Goal: Task Accomplishment & Management: Manage account settings

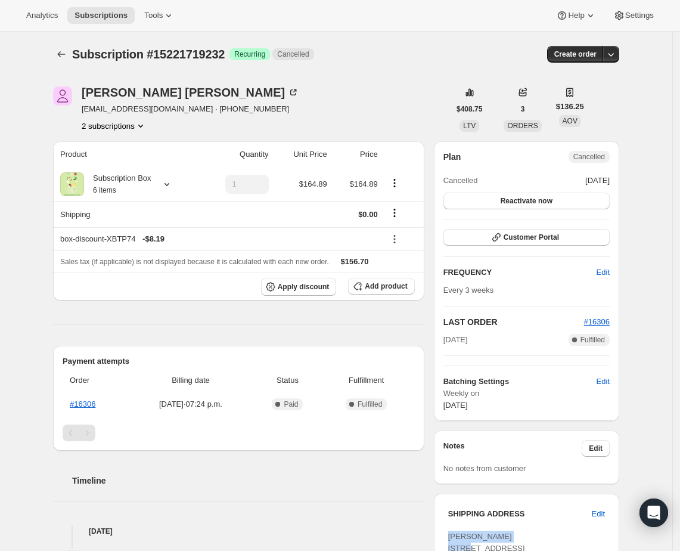
click at [143, 121] on icon "Product actions" at bounding box center [141, 126] width 12 height 12
click at [135, 163] on span "17097130176" at bounding box center [117, 169] width 83 height 12
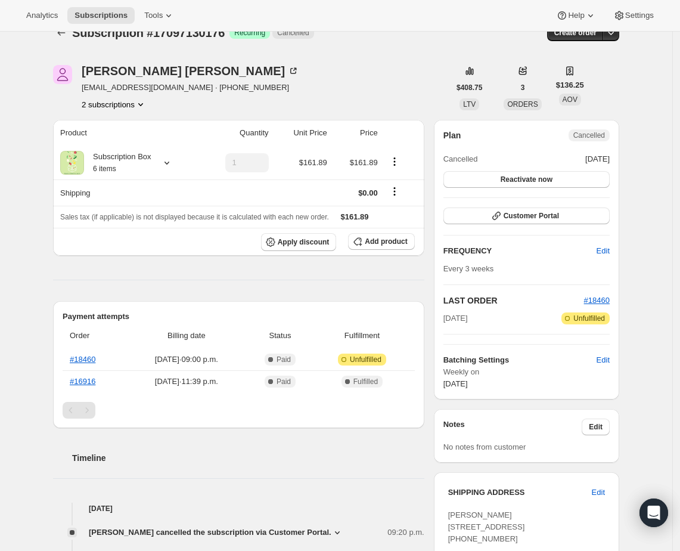
scroll to position [39, 0]
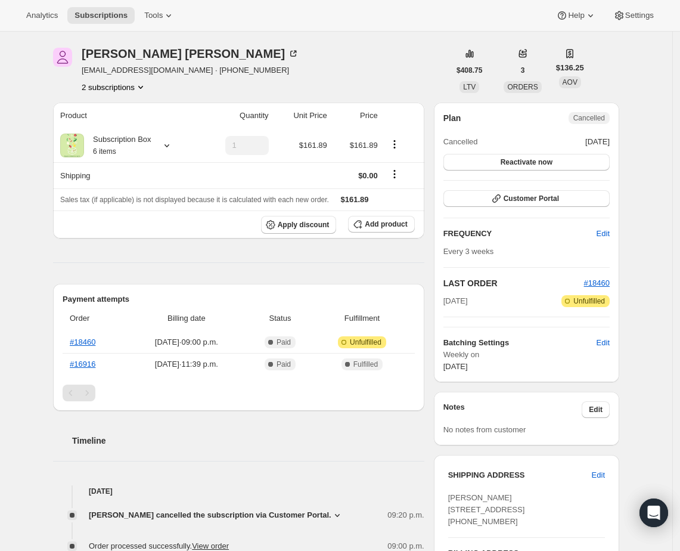
click at [142, 87] on icon "Product actions" at bounding box center [141, 87] width 12 height 12
click at [135, 117] on button "15221719232" at bounding box center [118, 109] width 90 height 19
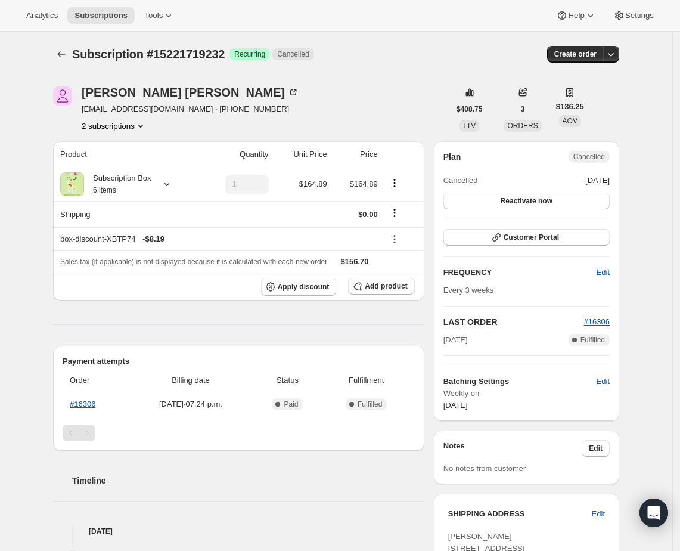
click at [145, 123] on icon "Product actions" at bounding box center [141, 126] width 12 height 12
click at [130, 169] on span "17097130176" at bounding box center [117, 169] width 83 height 12
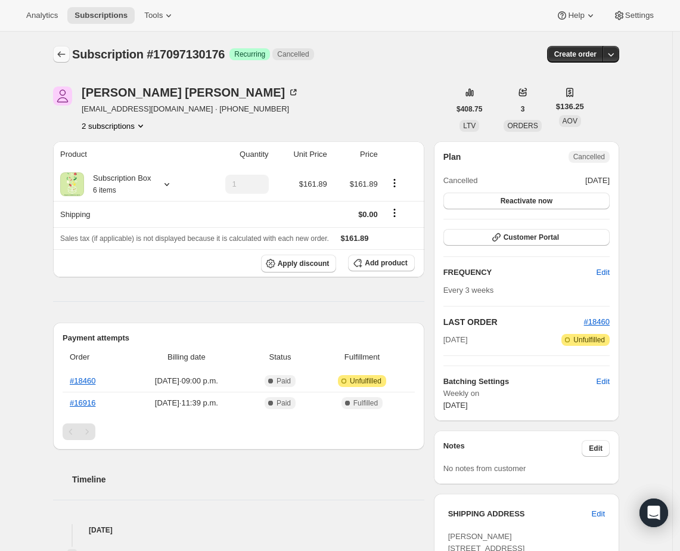
click at [61, 54] on icon "Subscriptions" at bounding box center [61, 54] width 12 height 12
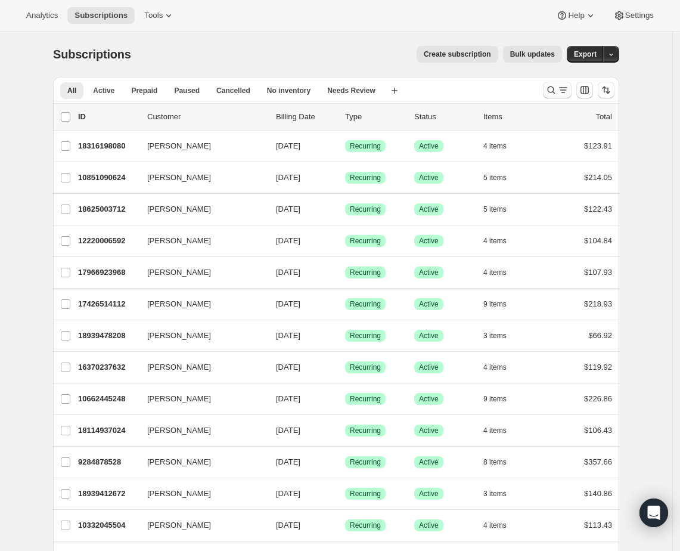
click at [550, 88] on icon "Search and filter results" at bounding box center [551, 90] width 12 height 12
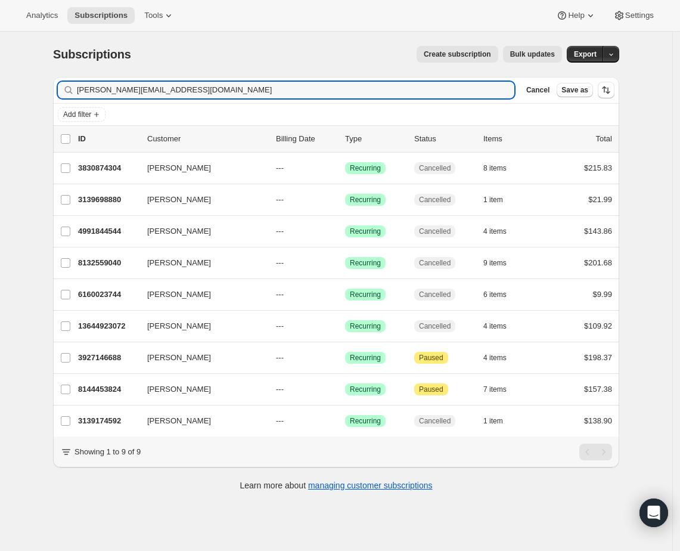
type input "[PERSON_NAME][EMAIL_ADDRESS][DOMAIN_NAME]"
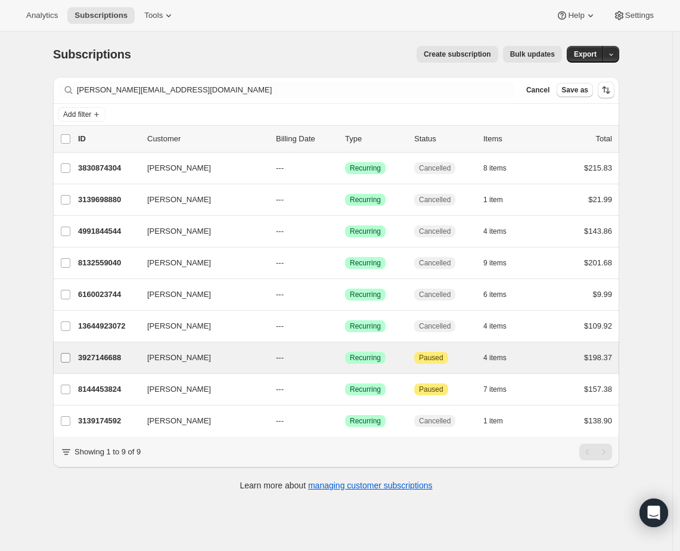
click at [66, 359] on input "[PERSON_NAME]" at bounding box center [66, 358] width 10 height 10
checkbox input "true"
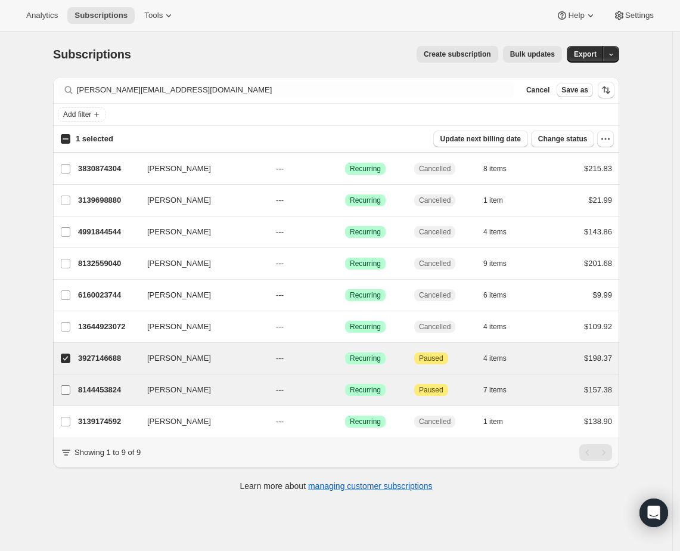
click at [66, 387] on input "[PERSON_NAME]" at bounding box center [66, 390] width 10 height 10
checkbox input "true"
click at [591, 139] on button "Change status" at bounding box center [563, 139] width 64 height 17
select select "11"
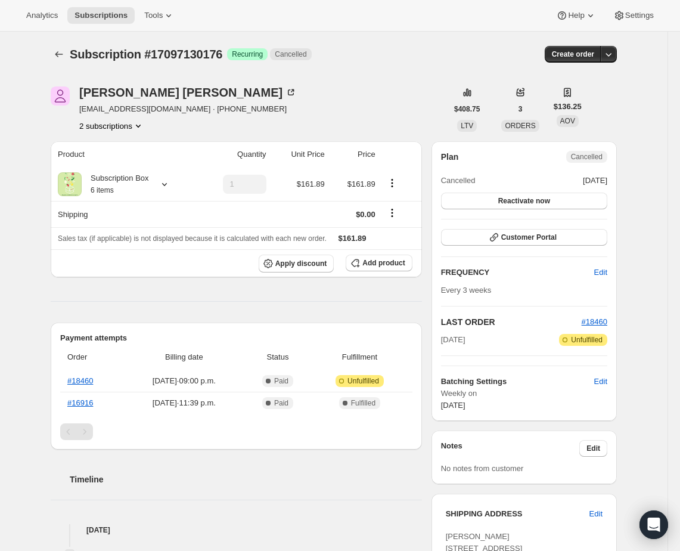
scroll to position [149, 0]
